Goal: Information Seeking & Learning: Learn about a topic

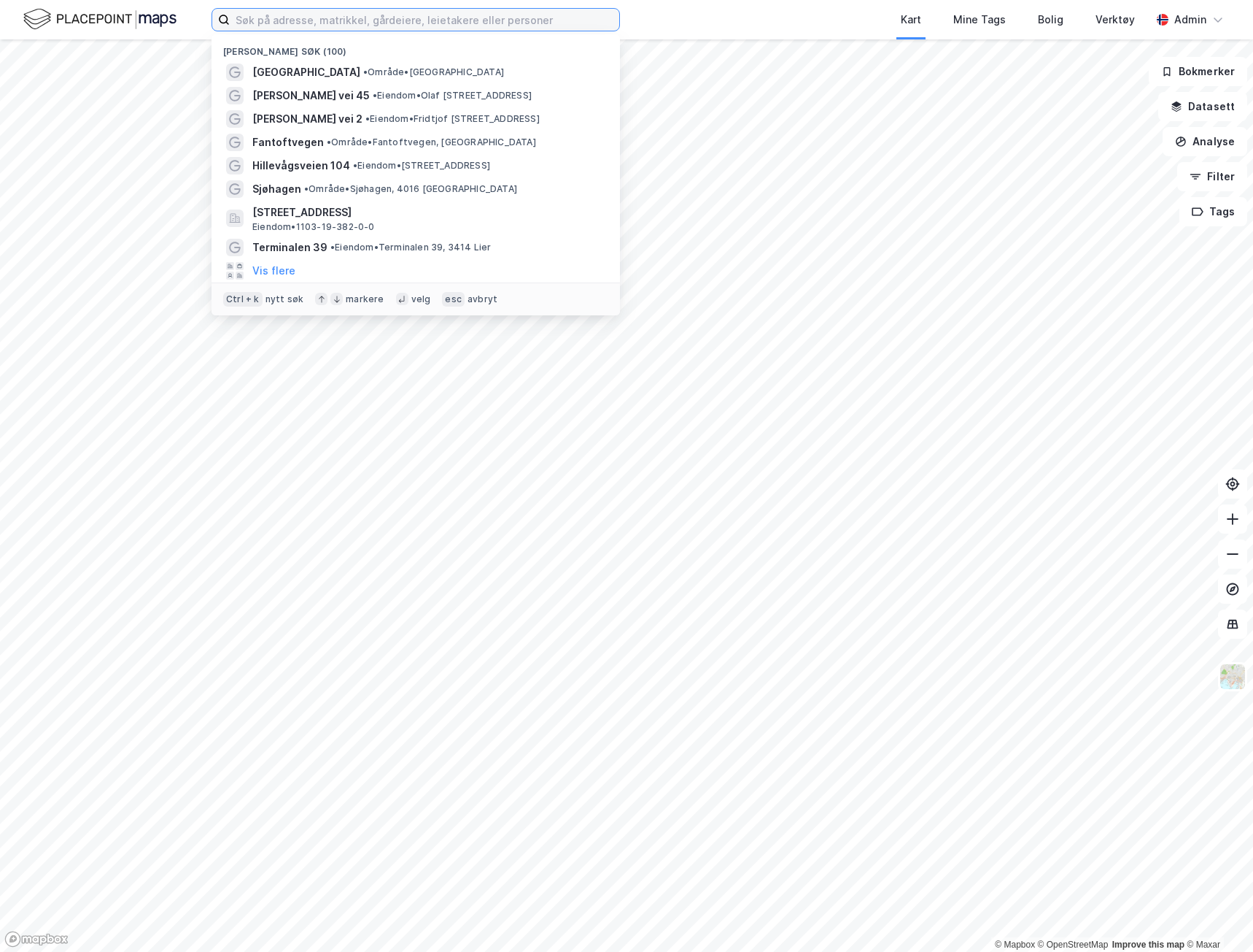
click at [319, 16] on input at bounding box center [425, 19] width 390 height 22
paste input "[PERSON_NAME] vei 45"
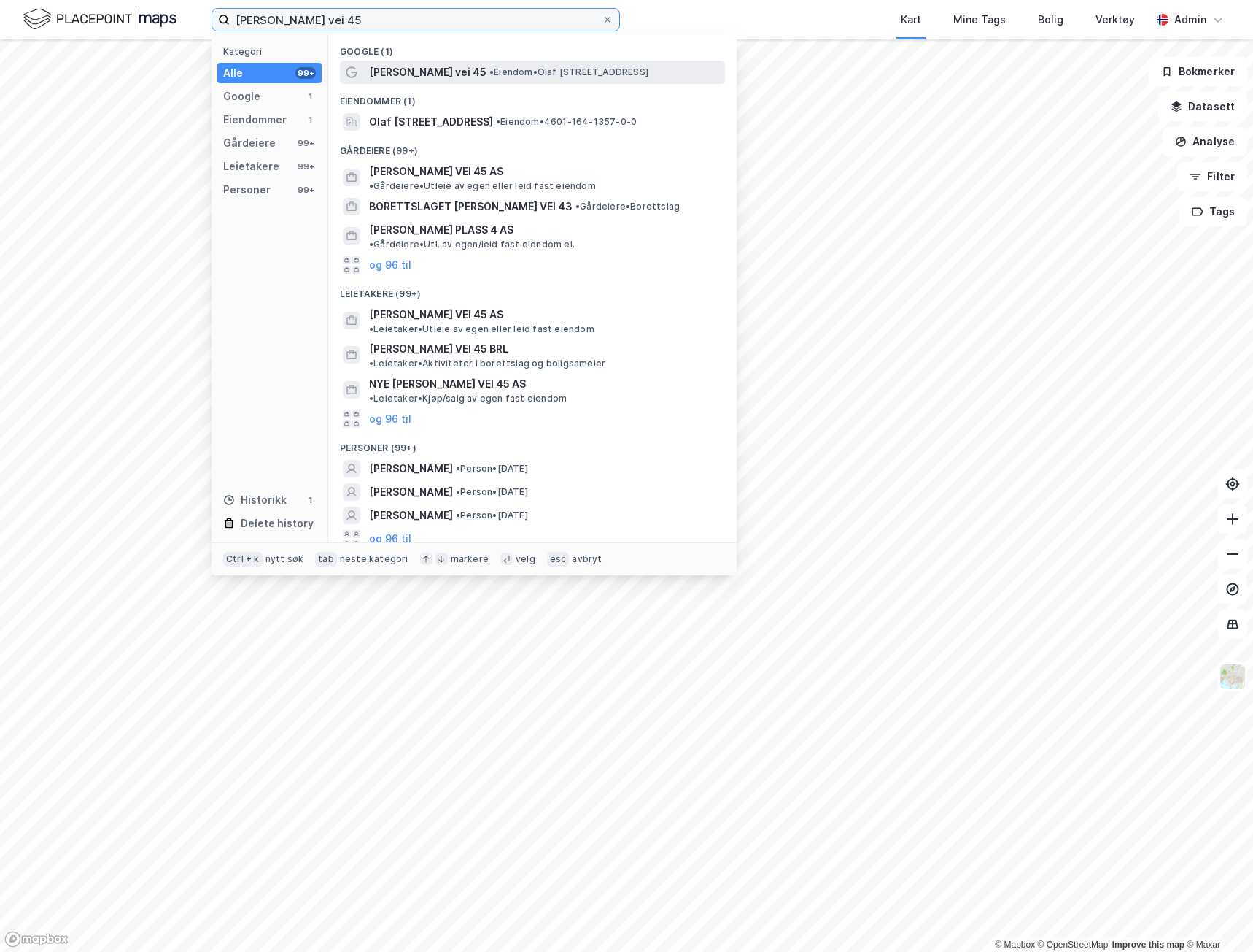
type input "[PERSON_NAME] vei 45"
click at [489, 75] on span "• Eiendom • [PERSON_NAME][STREET_ADDRESS]" at bounding box center [569, 72] width 159 height 12
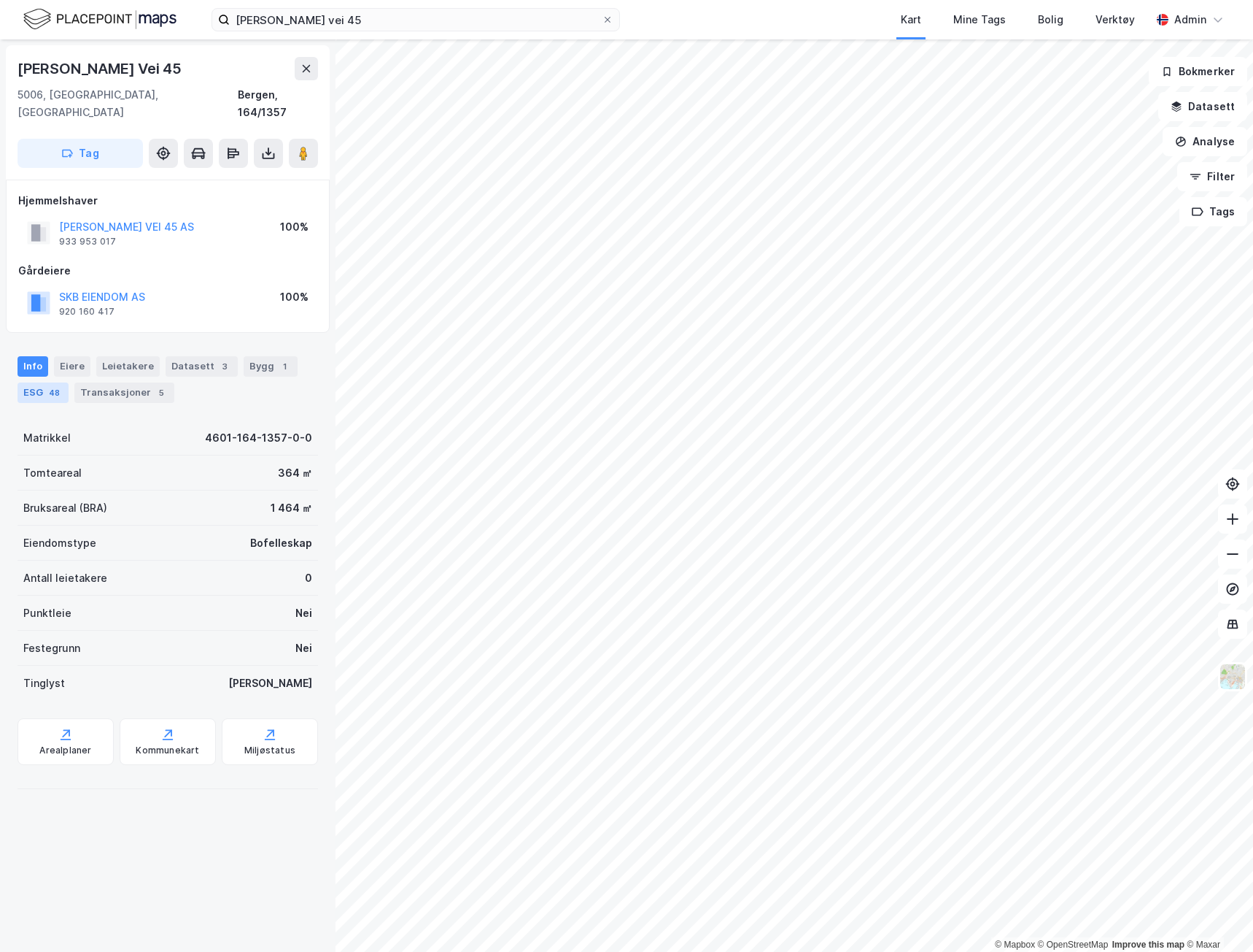
click at [46, 385] on div "48" at bounding box center [54, 392] width 16 height 14
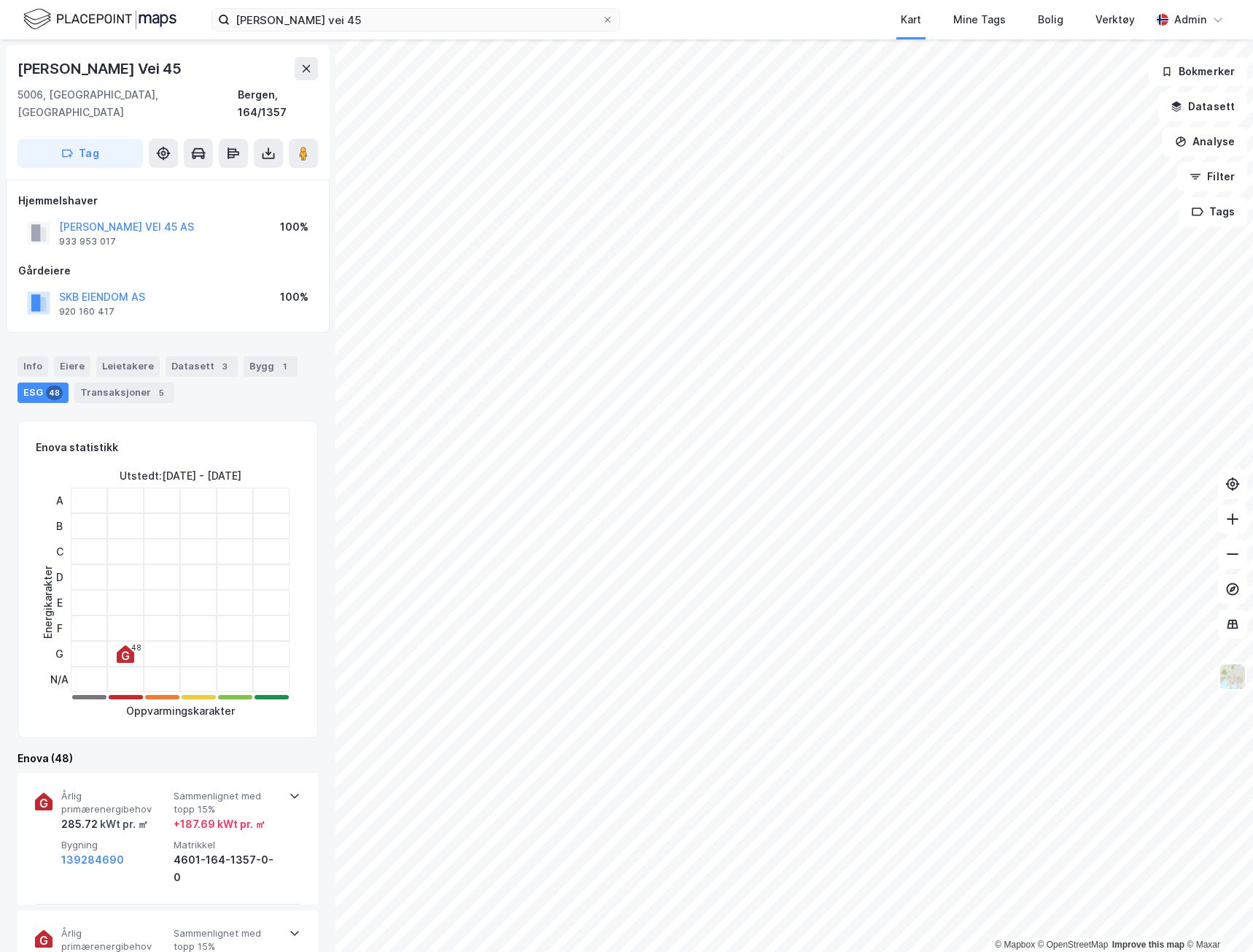
click at [164, 749] on div "Enova (48)" at bounding box center [167, 758] width 300 height 17
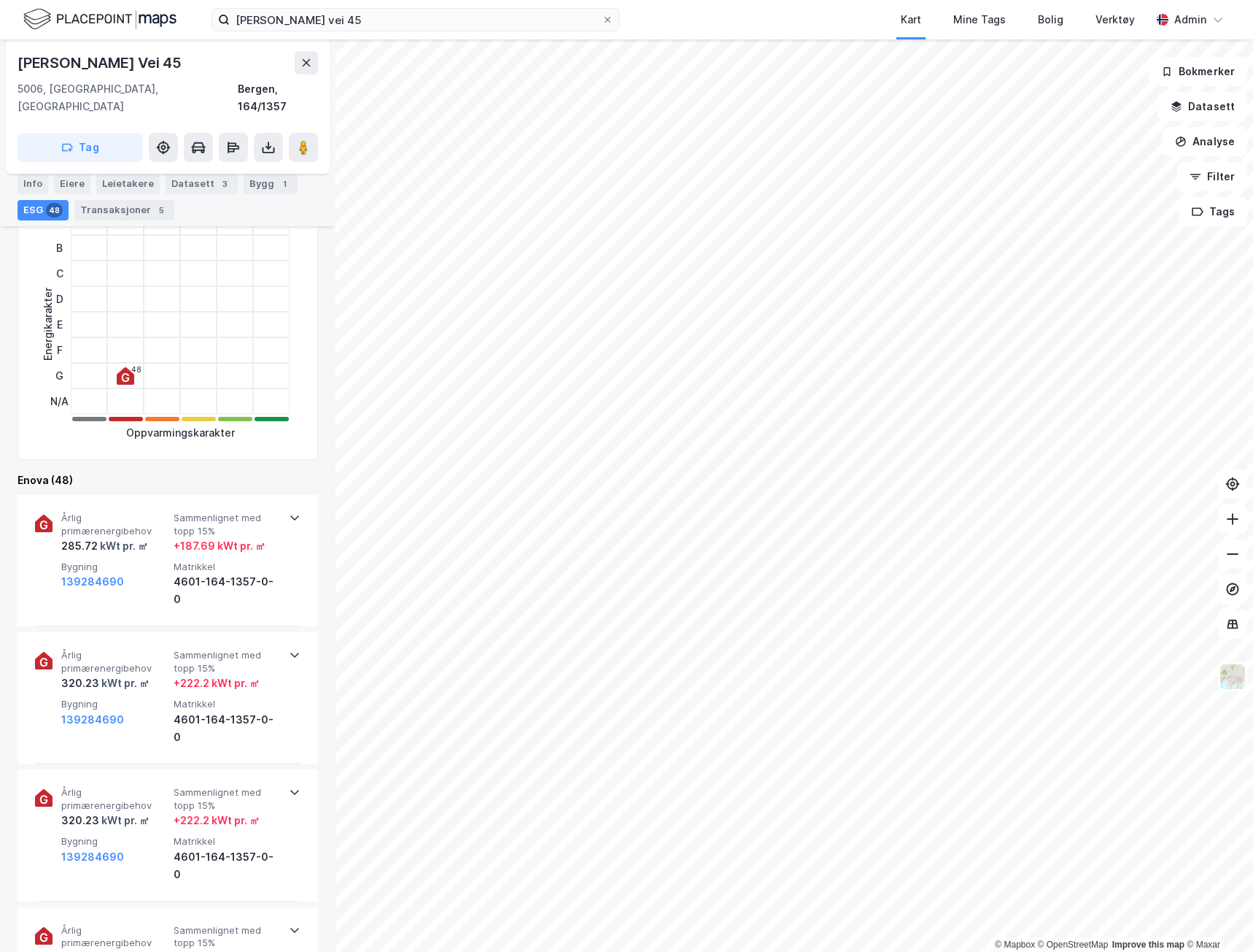
scroll to position [183, 0]
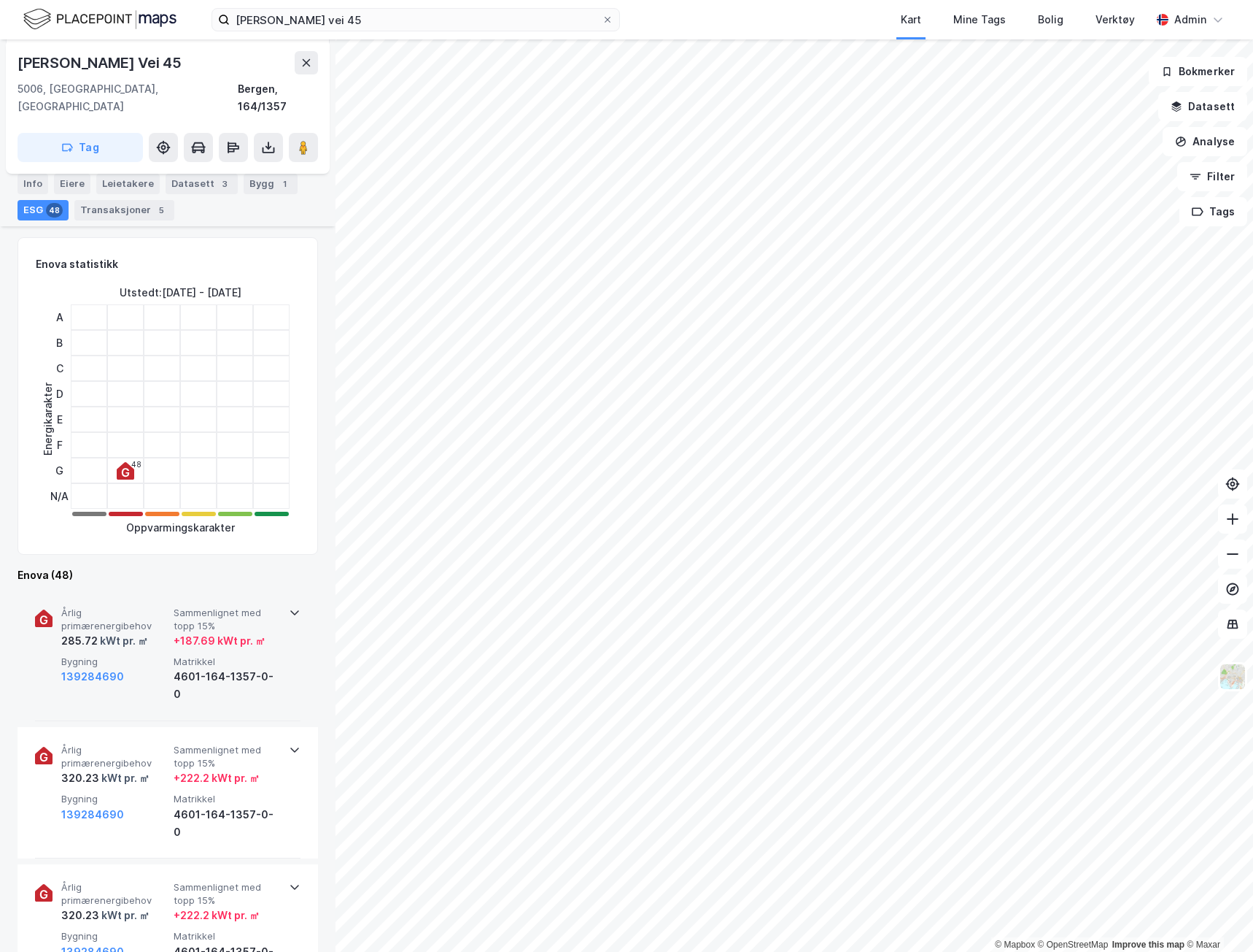
click at [176, 632] on div "+ 187.69 kWt pr. ㎡" at bounding box center [219, 641] width 92 height 17
